Goal: Transaction & Acquisition: Purchase product/service

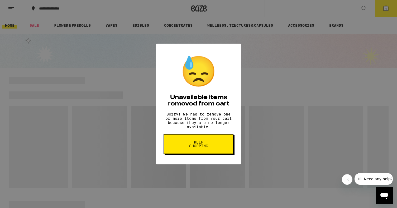
click at [189, 146] on span "Keep Shopping" at bounding box center [198, 143] width 27 height 7
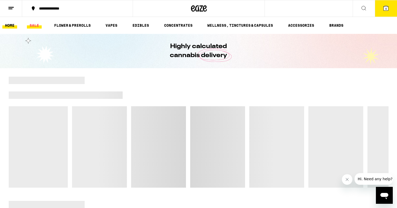
click at [34, 26] on link "SALE" at bounding box center [34, 25] width 15 height 6
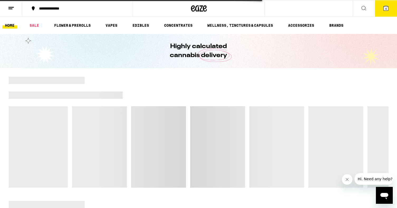
click at [385, 8] on span "4" at bounding box center [386, 8] width 2 height 3
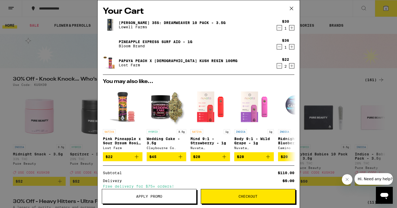
click at [278, 27] on icon "Decrement" at bounding box center [279, 28] width 5 height 6
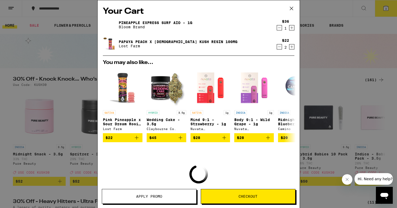
click at [279, 28] on icon "Decrement" at bounding box center [279, 28] width 5 height 6
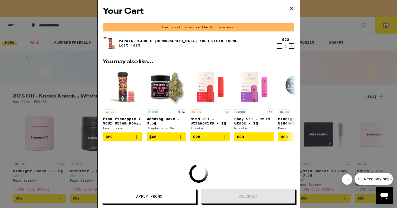
click at [278, 44] on icon "Decrement" at bounding box center [279, 46] width 5 height 6
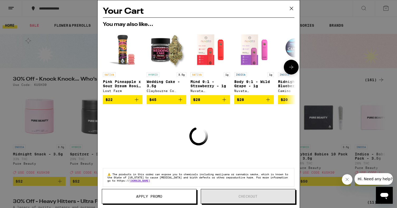
click at [278, 44] on img "Open page for Midnight Blueberry 5:1 Sleep Gummies from Camino" at bounding box center [298, 50] width 40 height 40
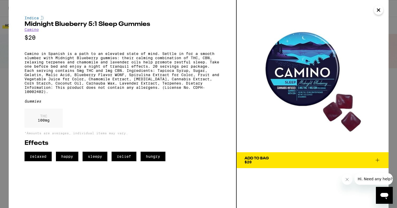
click at [379, 11] on icon "Close" at bounding box center [378, 10] width 3 height 3
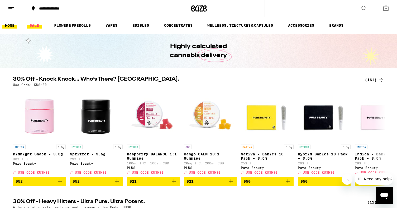
click at [36, 24] on link "SALE" at bounding box center [34, 25] width 15 height 6
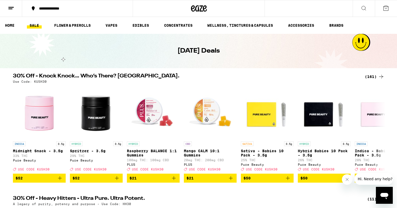
click at [197, 6] on icon at bounding box center [199, 8] width 8 height 6
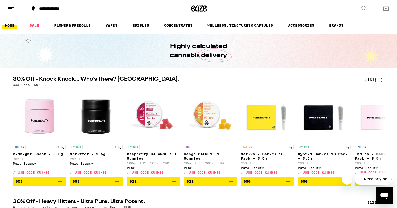
click at [371, 82] on div "(161)" at bounding box center [375, 80] width 20 height 6
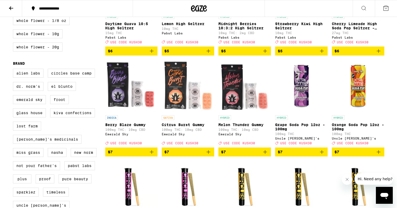
scroll to position [316, 0]
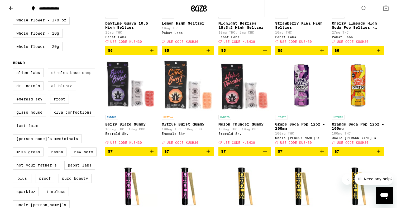
click at [27, 130] on label "Lost Farm" at bounding box center [27, 125] width 28 height 9
click at [14, 69] on input "Lost Farm" at bounding box center [14, 69] width 0 height 0
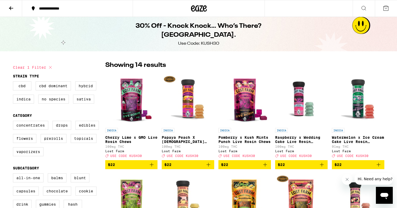
click at [209, 166] on icon "Add to bag" at bounding box center [209, 165] width 4 height 4
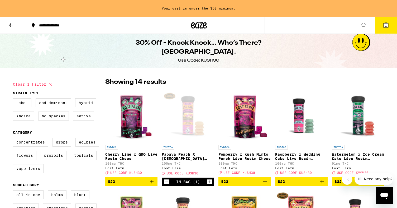
click at [209, 167] on div "INDICA Papaya Peach X [DEMOGRAPHIC_DATA] Kush Resin 100mg 100mg THC Lost Farm D…" at bounding box center [188, 160] width 53 height 30
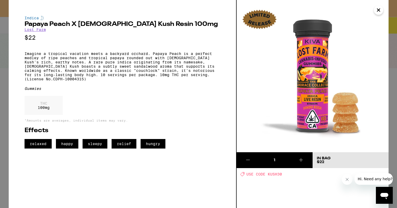
click at [379, 12] on icon "Close" at bounding box center [378, 10] width 6 height 8
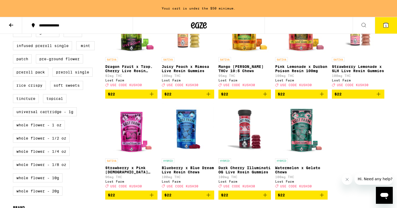
scroll to position [206, 0]
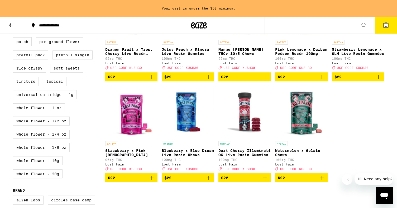
click at [264, 181] on icon "Add to bag" at bounding box center [265, 177] width 6 height 6
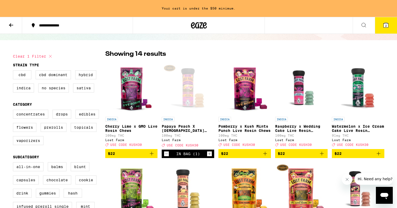
scroll to position [32, 0]
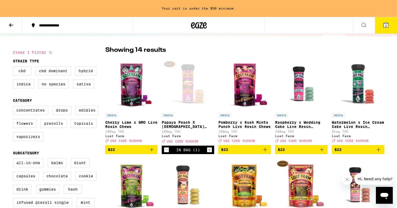
click at [209, 152] on icon "Increment" at bounding box center [209, 149] width 5 height 6
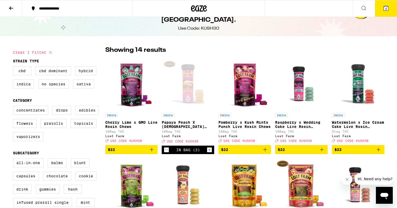
click at [209, 152] on icon "Increment" at bounding box center [209, 149] width 5 height 6
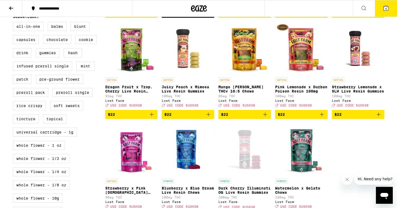
scroll to position [179, 0]
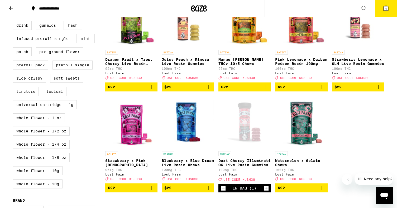
click at [265, 189] on icon "Increment" at bounding box center [266, 188] width 3 height 3
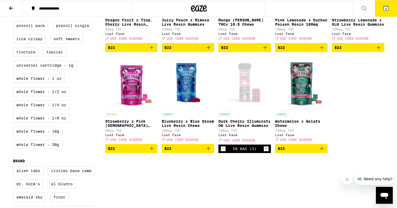
scroll to position [230, 0]
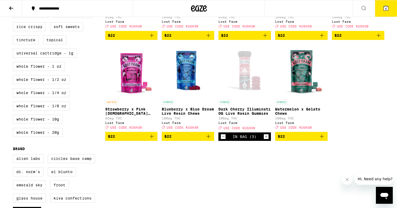
click at [224, 140] on icon "Decrement" at bounding box center [223, 136] width 5 height 6
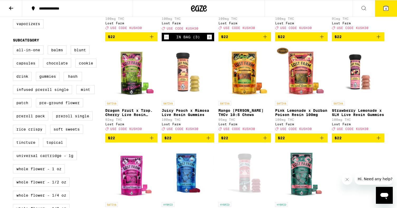
scroll to position [127, 0]
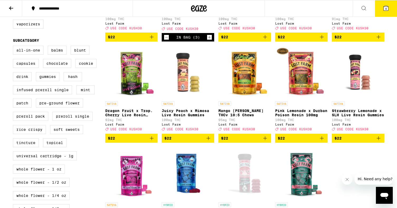
click at [350, 116] on p "Strawberry Lemonade x SLH Live Resin Gummies" at bounding box center [358, 112] width 53 height 8
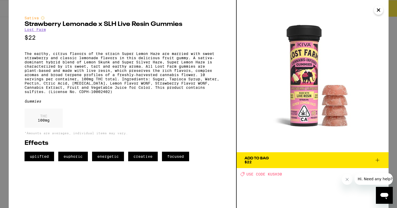
click at [378, 11] on icon "Close" at bounding box center [378, 10] width 3 height 3
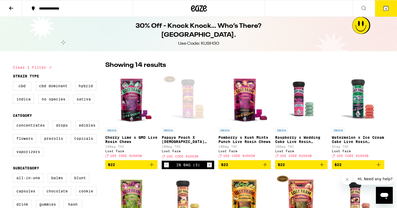
click at [186, 139] on p "Papaya Peach X [DEMOGRAPHIC_DATA] Kush Resin 100mg" at bounding box center [188, 139] width 53 height 8
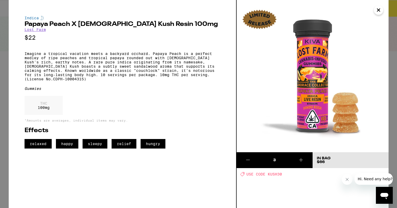
click at [376, 10] on icon "Close" at bounding box center [378, 10] width 6 height 8
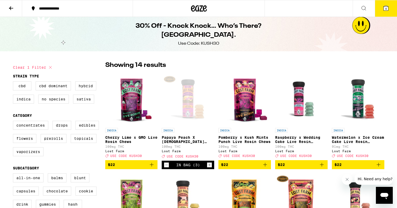
click at [211, 166] on icon "Increment" at bounding box center [209, 164] width 3 height 3
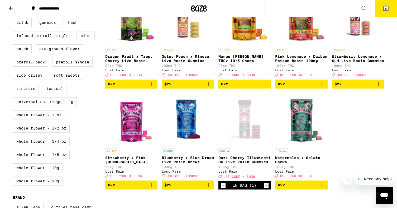
scroll to position [185, 0]
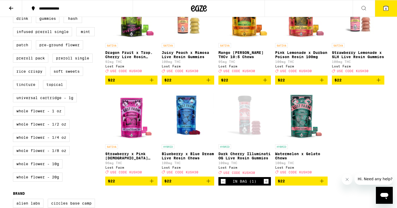
click at [222, 184] on icon "Decrement" at bounding box center [223, 181] width 5 height 6
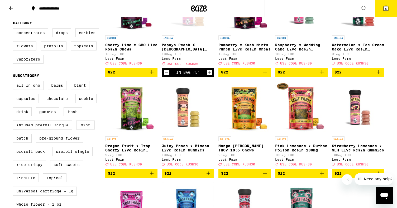
scroll to position [0, 0]
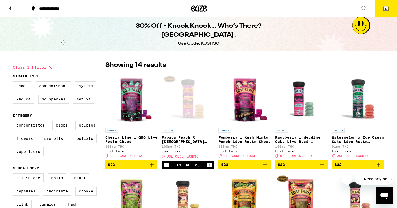
click at [49, 67] on icon at bounding box center [50, 67] width 6 height 6
checkbox input "false"
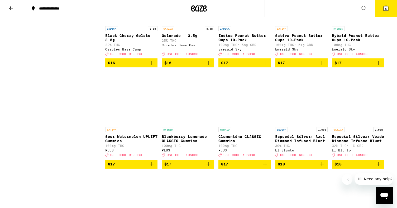
scroll to position [1081, 0]
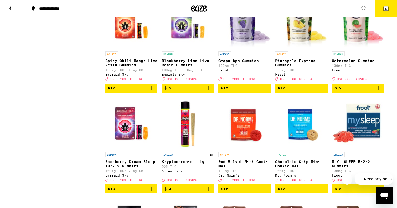
click at [388, 9] on icon at bounding box center [386, 8] width 5 height 5
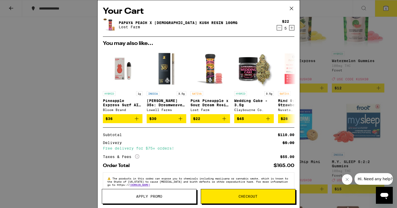
click at [73, 107] on div "Your Cart Papaya Peach X [DEMOGRAPHIC_DATA] Kush Resin 100mg Lost Farm $22 5 Yo…" at bounding box center [198, 104] width 397 height 208
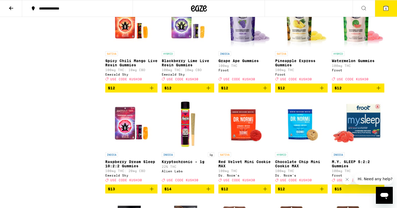
click at [197, 10] on icon at bounding box center [199, 8] width 16 height 9
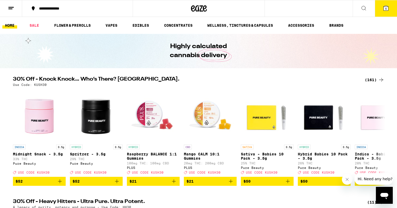
click at [386, 8] on span "5" at bounding box center [386, 8] width 2 height 3
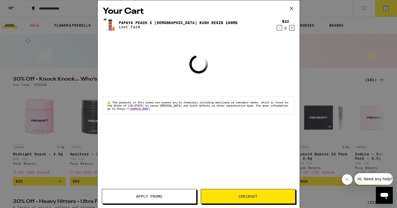
click at [153, 199] on button "Apply Promo" at bounding box center [149, 196] width 95 height 15
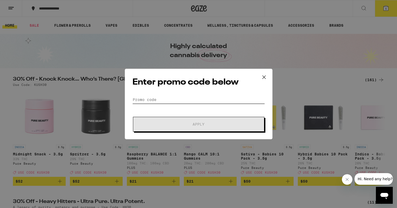
click at [153, 99] on input "Promo Code" at bounding box center [198, 100] width 132 height 8
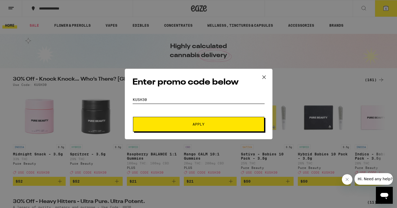
type input "KUSH30"
click at [154, 121] on button "Apply" at bounding box center [198, 124] width 131 height 15
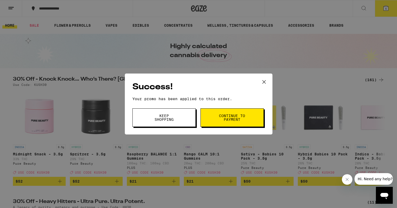
click at [213, 120] on button "Continue to payment" at bounding box center [232, 117] width 63 height 18
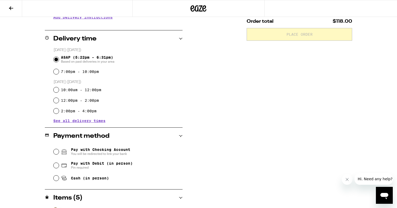
scroll to position [118, 0]
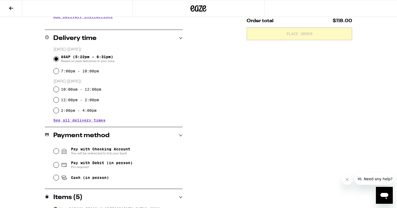
click at [102, 166] on span "Pin required" at bounding box center [102, 167] width 62 height 4
click at [59, 166] on input "Pay with Debit (in person) Pin required" at bounding box center [56, 164] width 5 height 5
radio input "true"
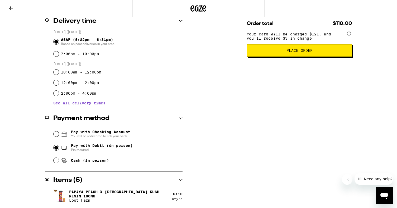
scroll to position [0, 0]
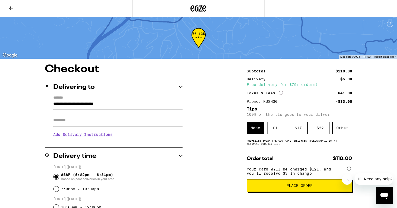
click at [199, 8] on icon at bounding box center [198, 8] width 16 height 9
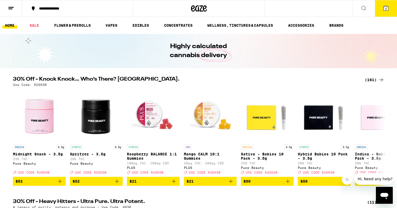
click at [372, 80] on div "(161)" at bounding box center [375, 80] width 20 height 6
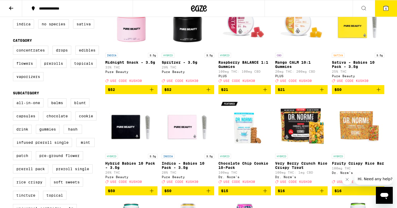
scroll to position [101, 0]
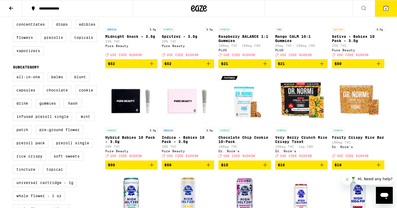
click at [184, 102] on img "Open page for Indica - Babies 10 Pack - 3.5g from Pure Beauty" at bounding box center [188, 98] width 53 height 53
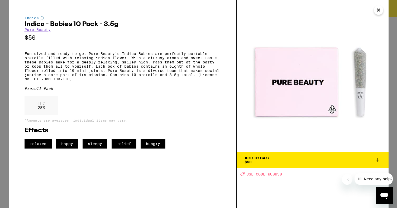
click at [378, 11] on icon "Close" at bounding box center [378, 10] width 3 height 3
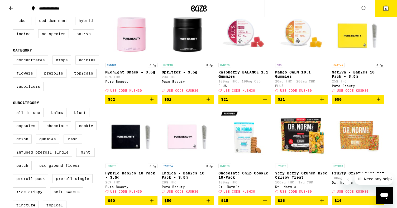
scroll to position [65, 0]
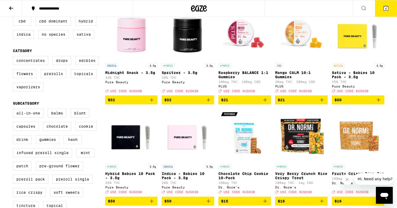
click at [347, 35] on img "Open page for Sativa - Babies 10 Pack - 3.5g from Pure Beauty" at bounding box center [358, 34] width 53 height 53
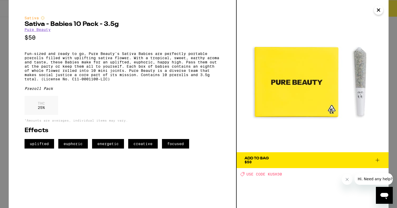
click at [378, 9] on icon "Close" at bounding box center [378, 10] width 3 height 3
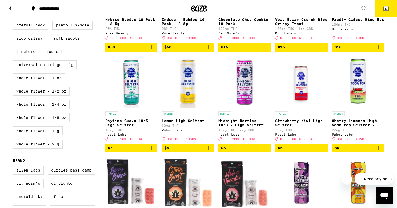
scroll to position [98, 0]
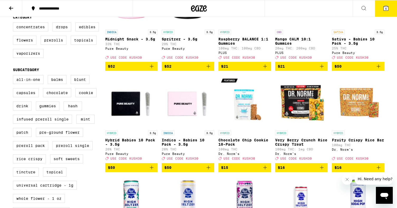
click at [386, 5] on icon at bounding box center [386, 8] width 6 height 6
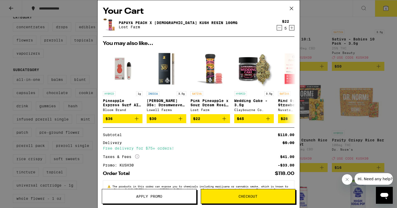
click at [229, 193] on button "Checkout" at bounding box center [248, 196] width 95 height 15
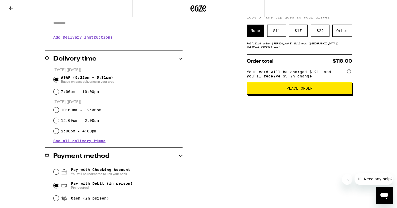
scroll to position [135, 0]
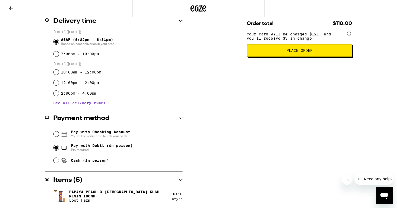
click at [264, 57] on button "Place Order" at bounding box center [300, 50] width 106 height 13
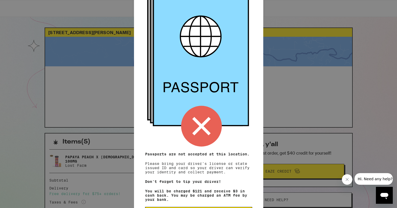
scroll to position [53, 0]
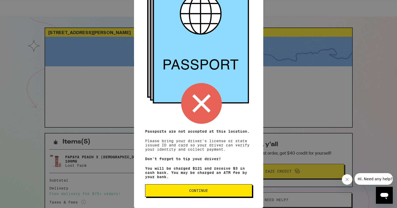
click at [193, 196] on button "Continue" at bounding box center [198, 190] width 107 height 13
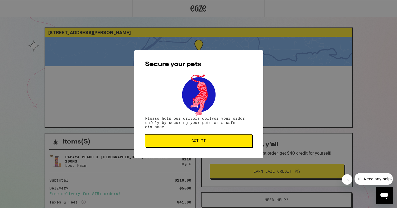
scroll to position [0, 0]
click at [186, 142] on span "Got it" at bounding box center [199, 141] width 98 height 4
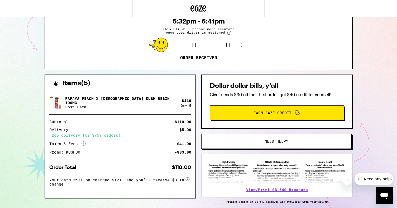
scroll to position [81, 0]
